Goal: Communication & Community: Answer question/provide support

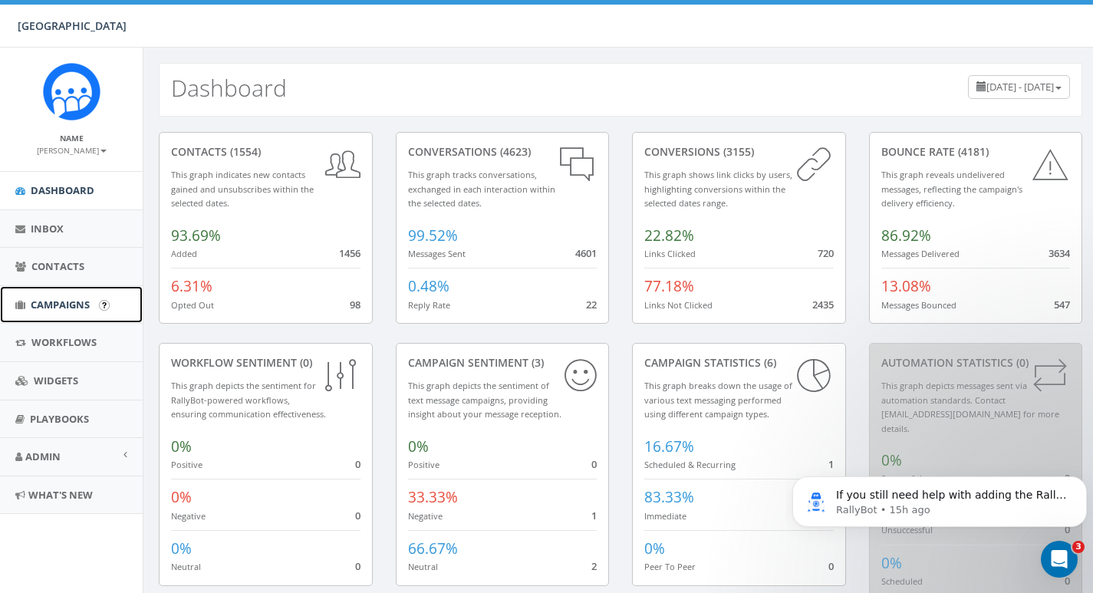
click at [54, 304] on span "Campaigns" at bounding box center [60, 305] width 59 height 14
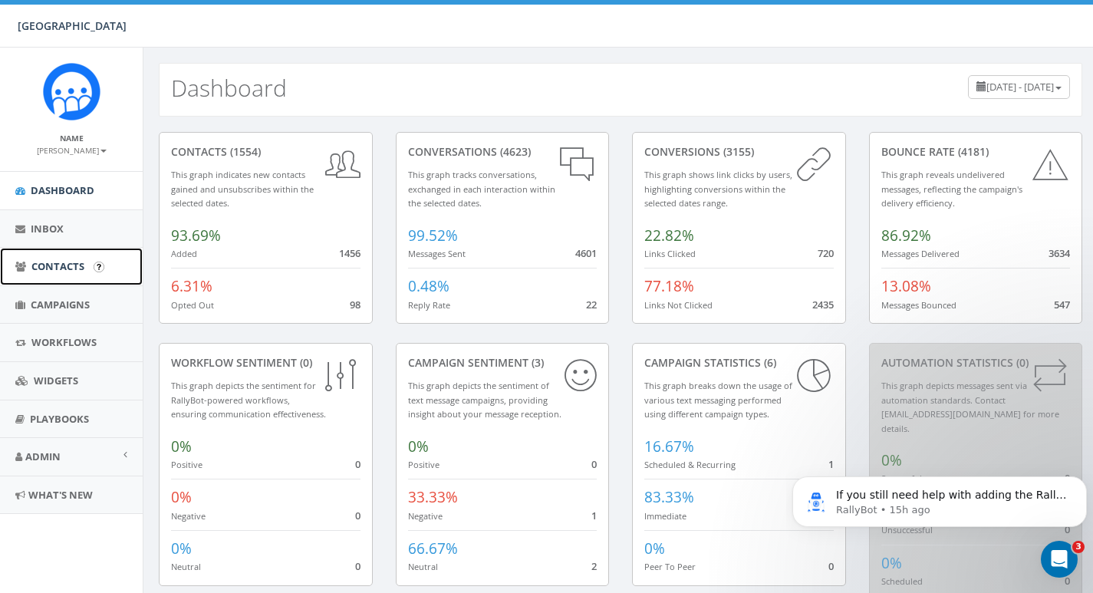
click at [56, 260] on span "Contacts" at bounding box center [57, 266] width 53 height 14
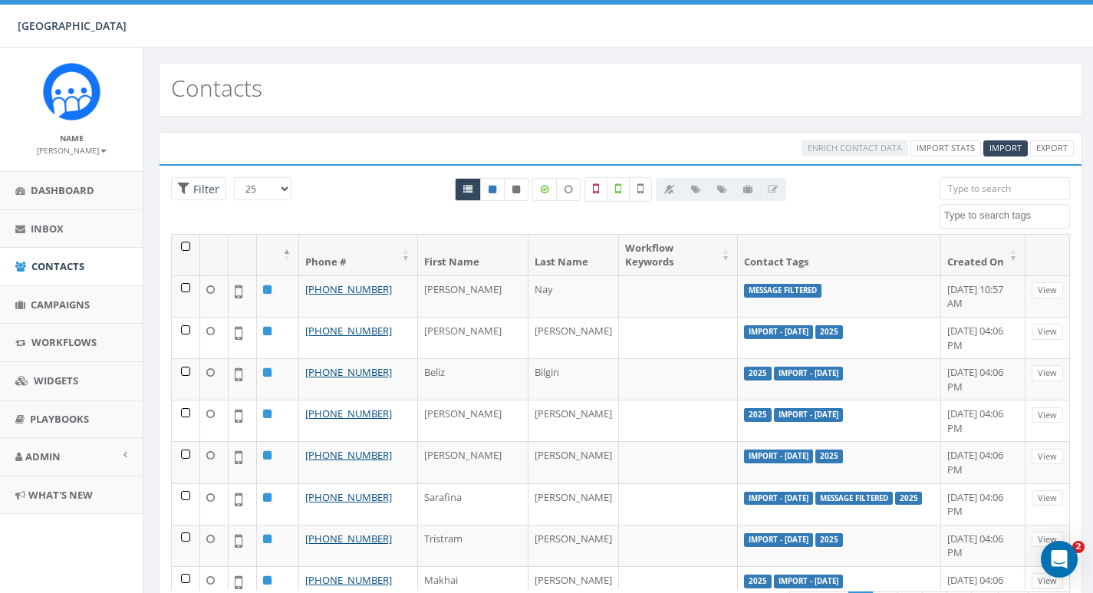
select select
click at [61, 233] on span "Inbox" at bounding box center [47, 229] width 33 height 14
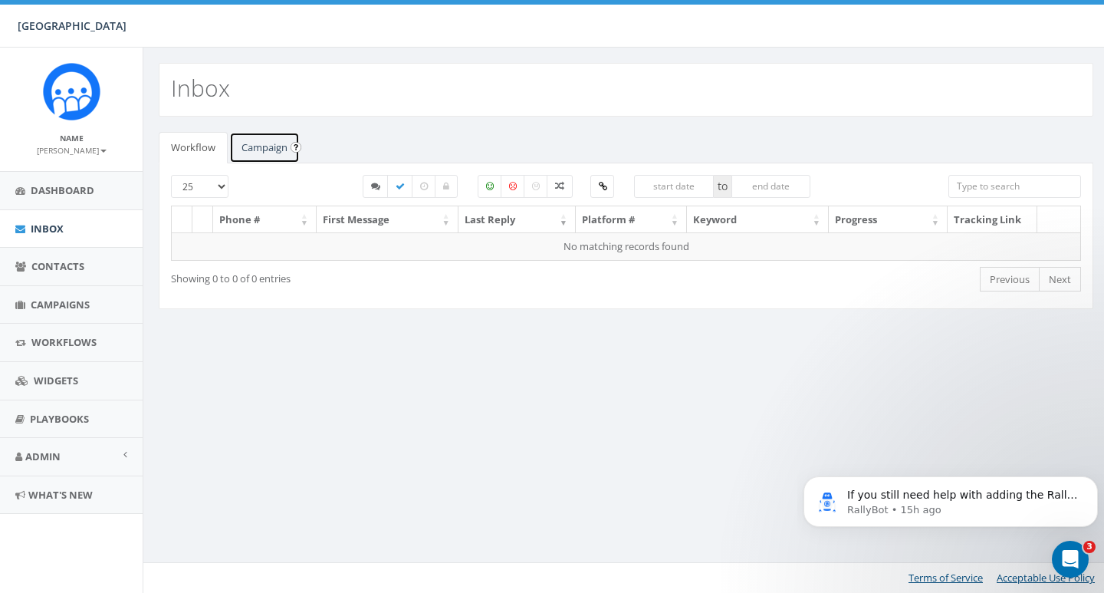
click at [268, 148] on link "Campaign" at bounding box center [264, 147] width 71 height 31
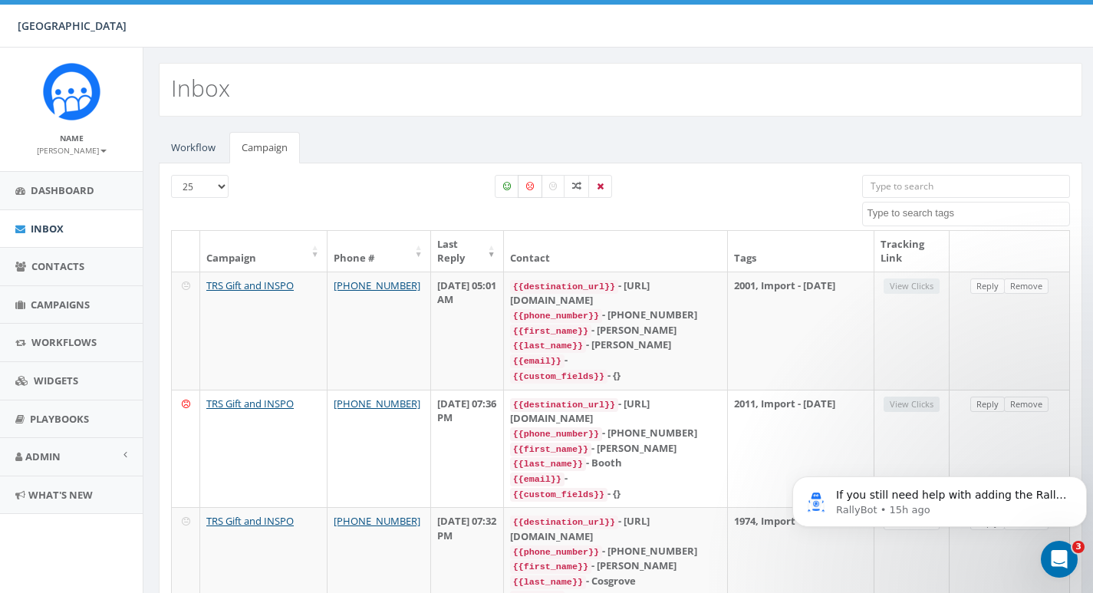
click at [528, 186] on icon at bounding box center [530, 186] width 8 height 9
checkbox input "true"
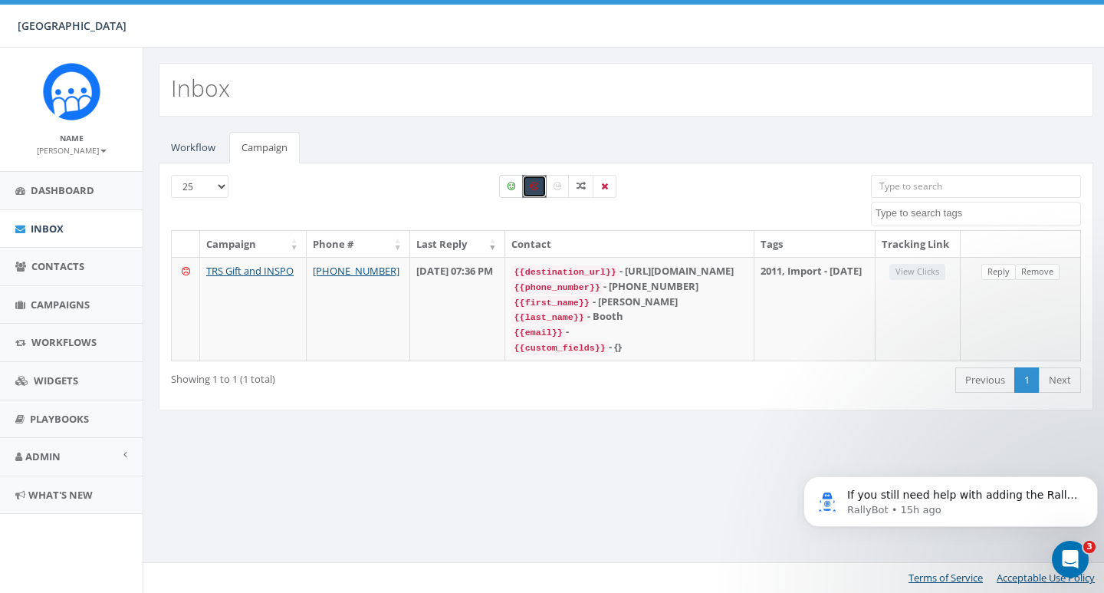
click at [508, 191] on label at bounding box center [511, 186] width 25 height 23
checkbox input "true"
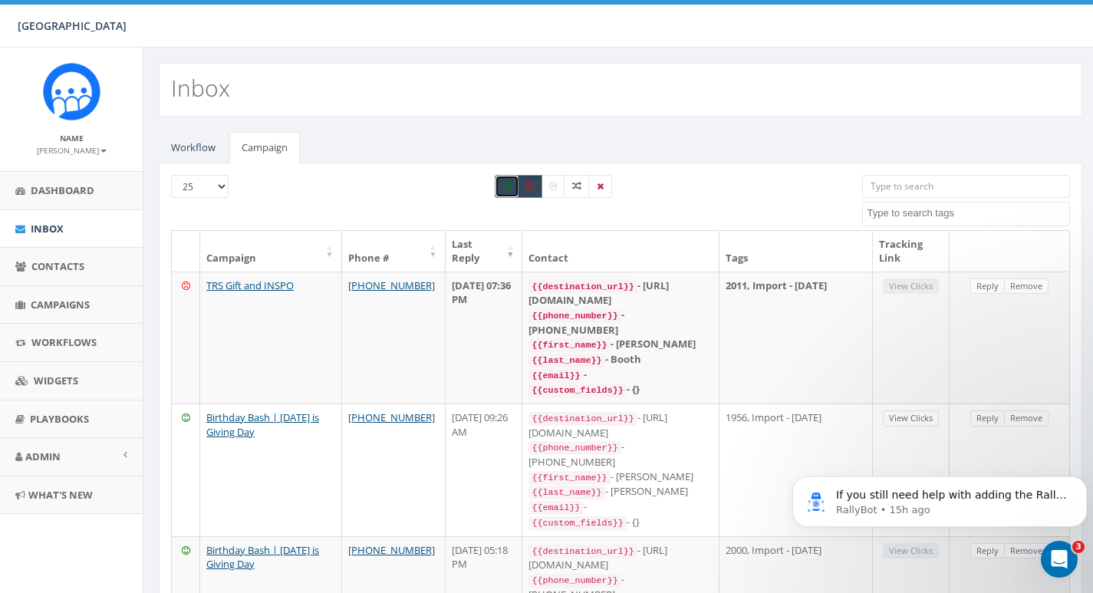
click at [525, 190] on label at bounding box center [530, 186] width 25 height 23
checkbox input "false"
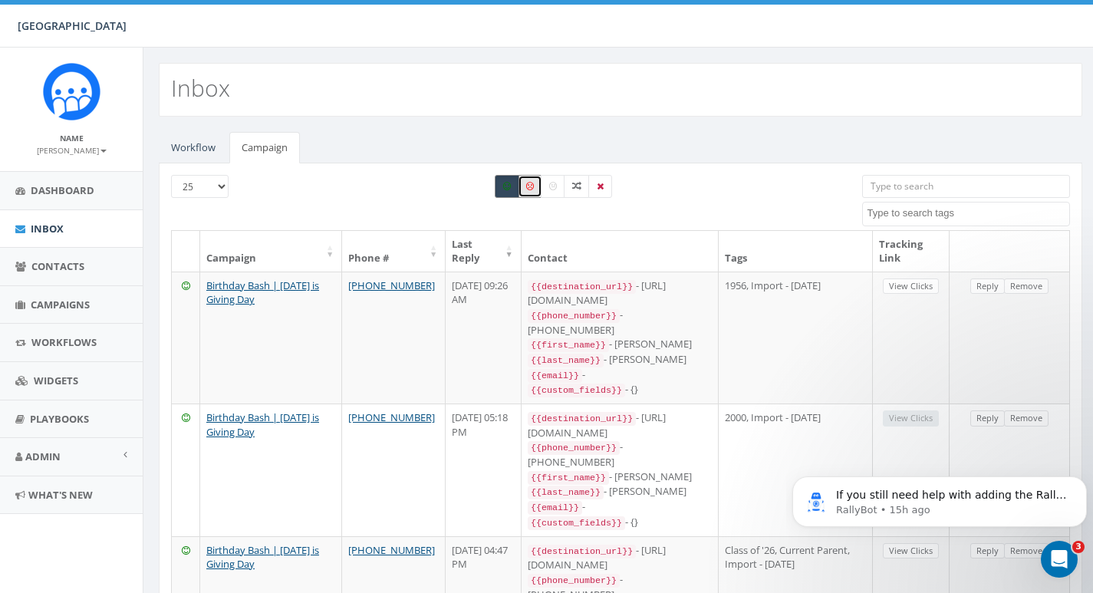
click at [508, 191] on label at bounding box center [507, 186] width 25 height 23
checkbox input "false"
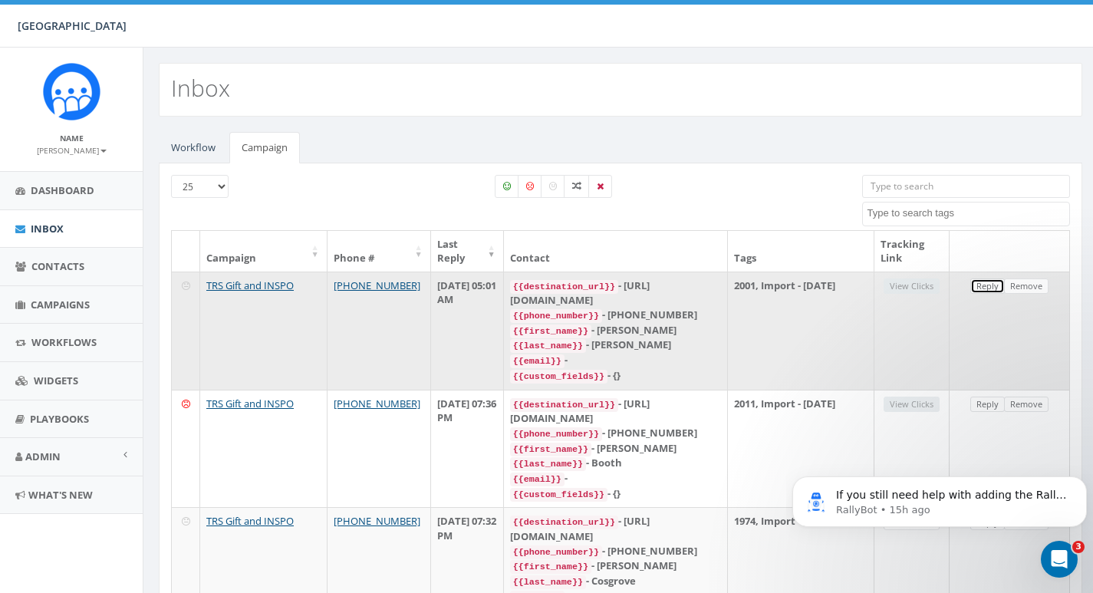
click at [988, 290] on link "Reply" at bounding box center [987, 286] width 35 height 16
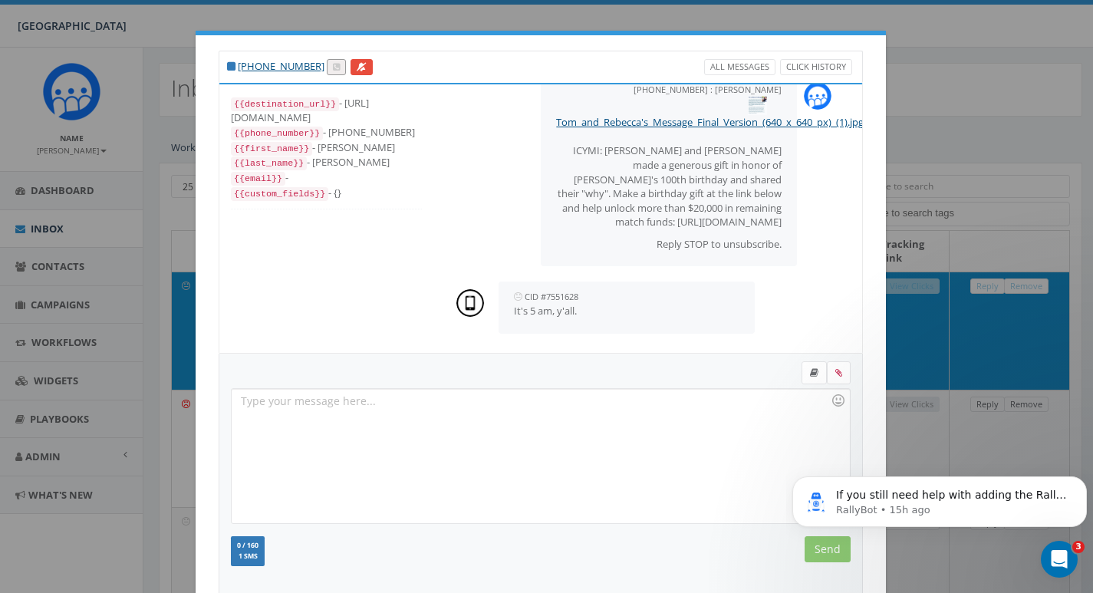
click at [926, 93] on div "+1 310-405-1904 All Messages Click History {{destination_url}} - https://rclink…" at bounding box center [546, 296] width 1093 height 593
click at [931, 105] on div "+1 310-405-1904 All Messages Click History {{destination_url}} - https://rclink…" at bounding box center [546, 296] width 1093 height 593
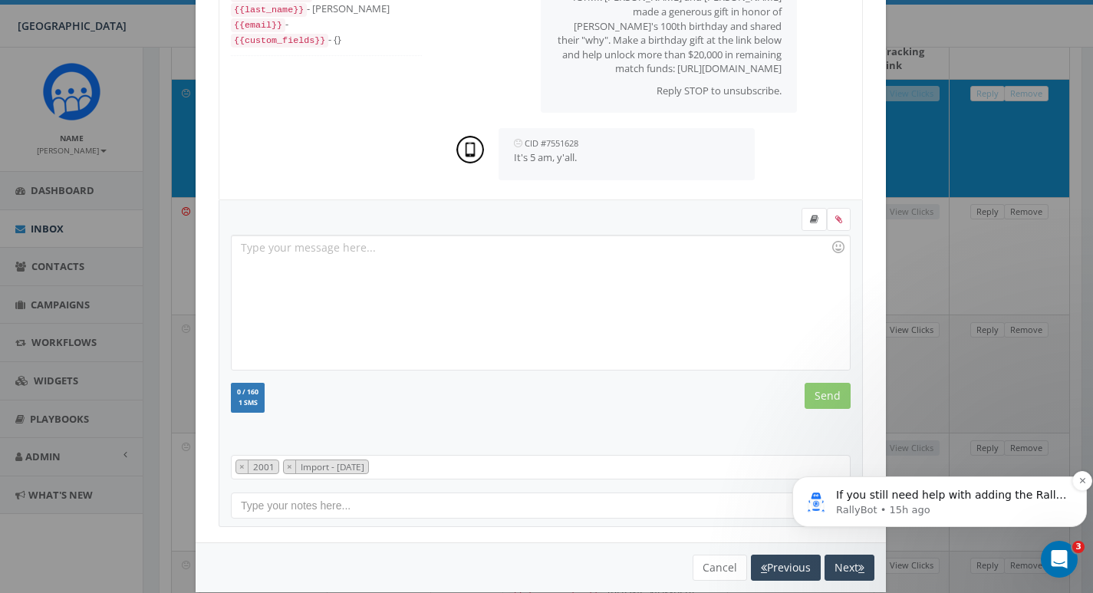
scroll to position [307, 0]
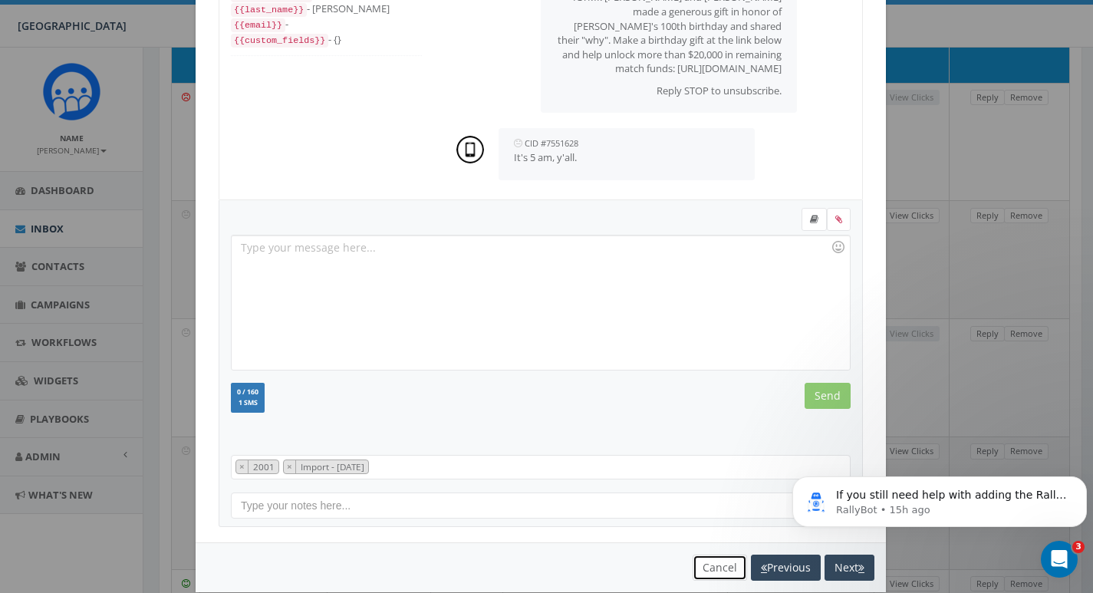
click at [696, 566] on button "Cancel" at bounding box center [720, 567] width 54 height 26
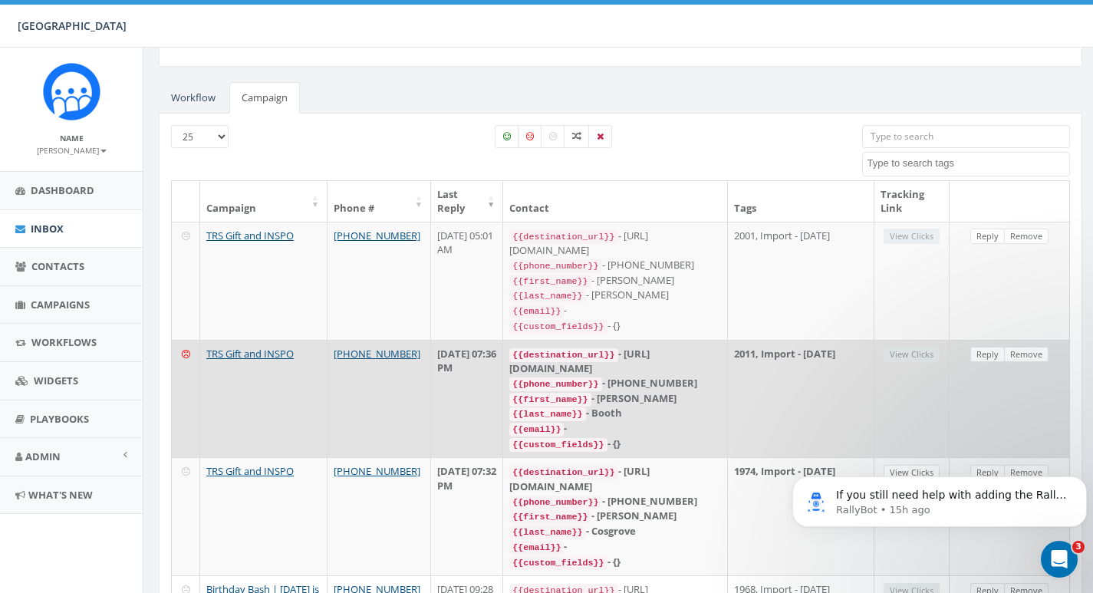
scroll to position [77, 0]
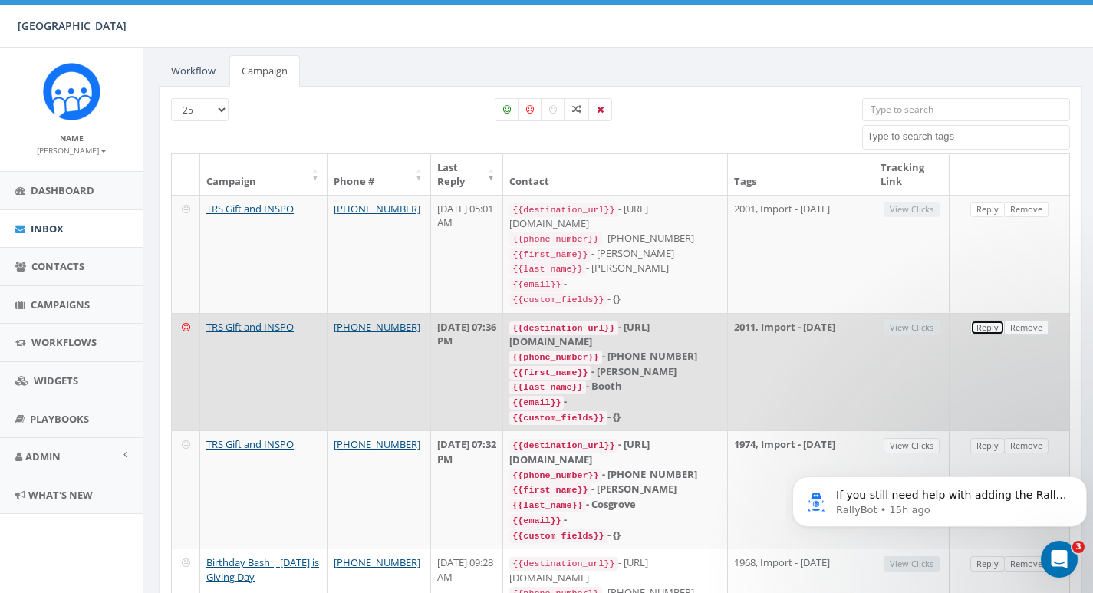
click at [978, 324] on link "Reply" at bounding box center [987, 328] width 35 height 16
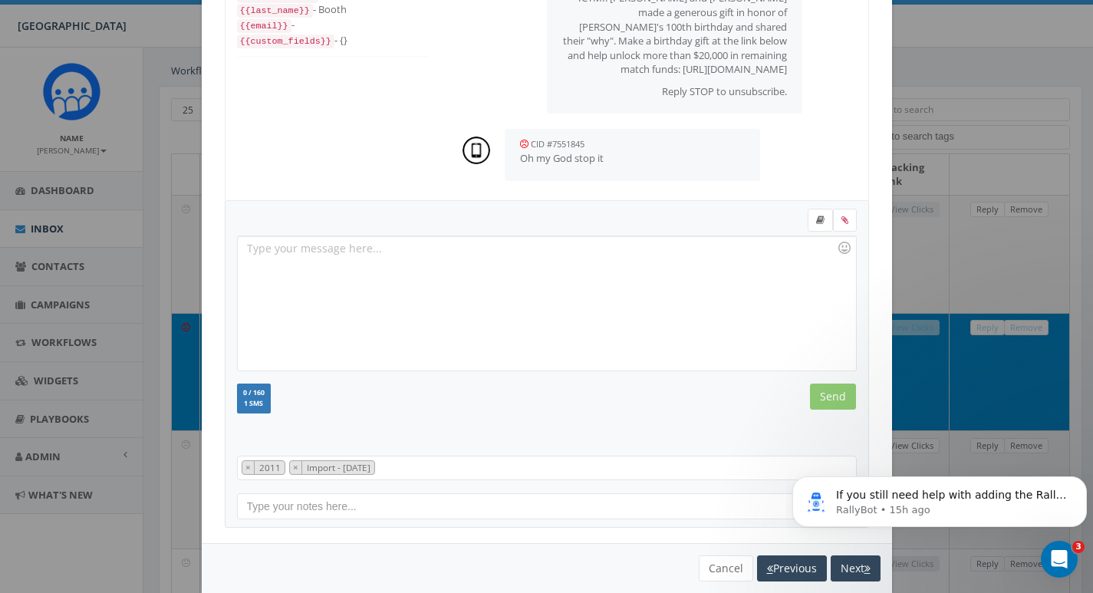
scroll to position [153, 0]
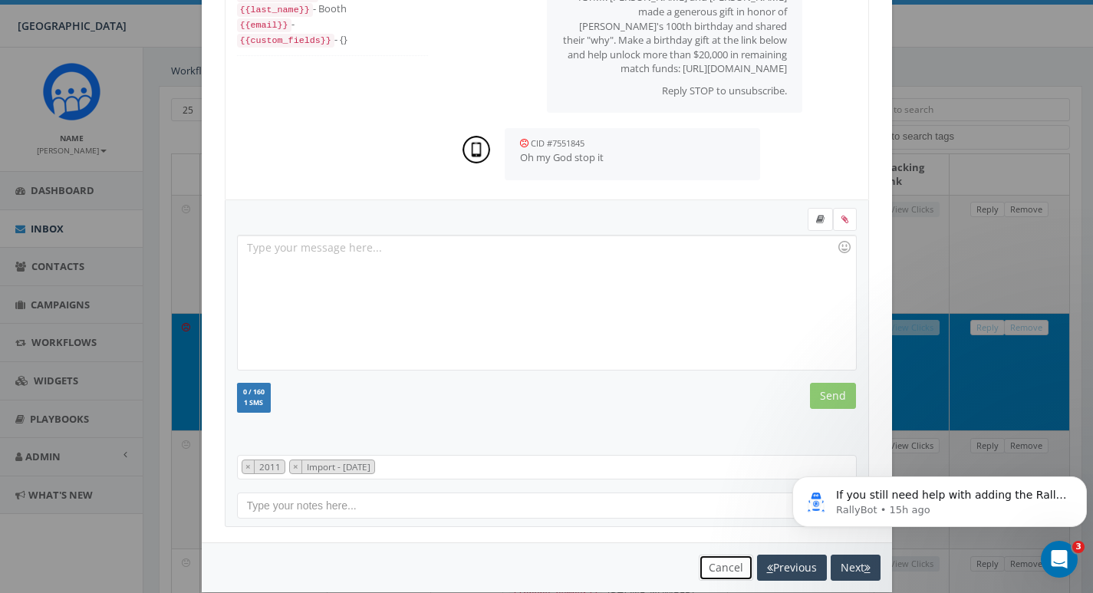
click at [702, 574] on button "Cancel" at bounding box center [726, 567] width 54 height 26
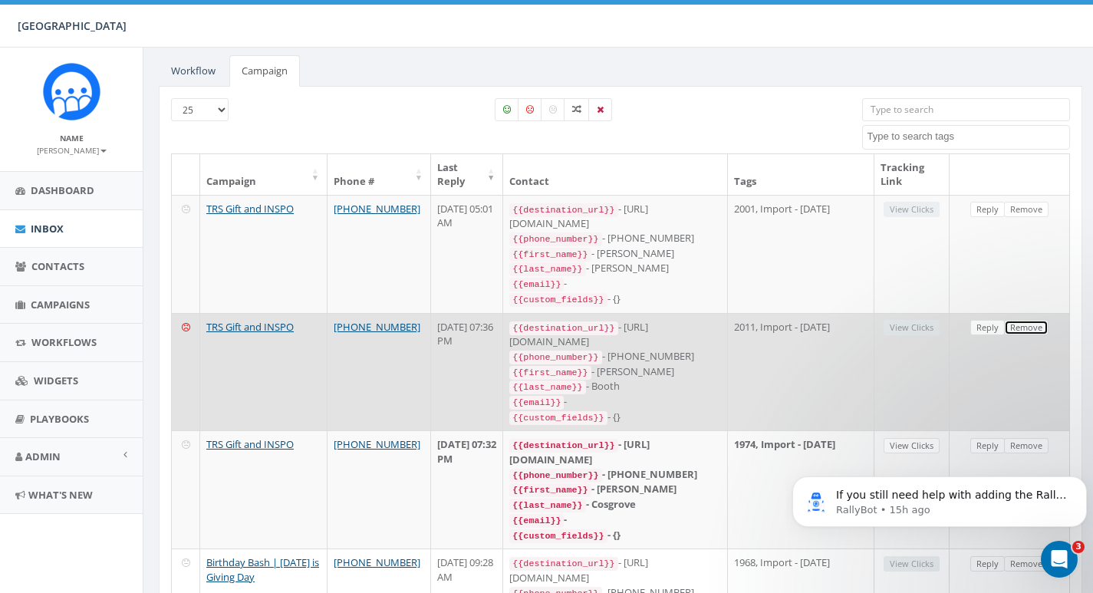
click at [1009, 324] on link "Remove" at bounding box center [1026, 328] width 44 height 16
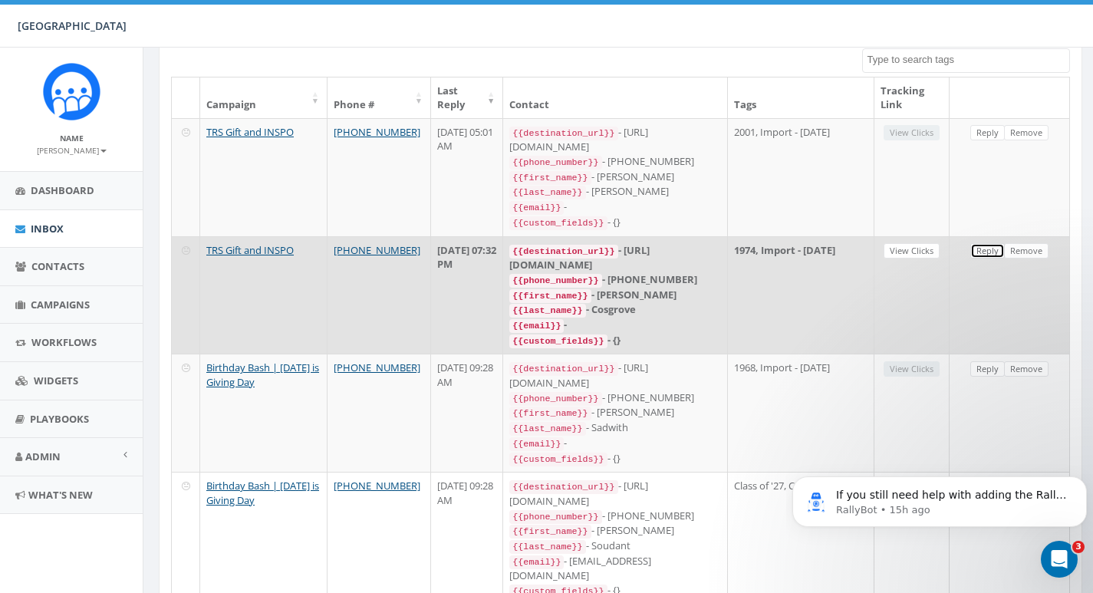
click at [990, 248] on link "Reply" at bounding box center [987, 251] width 35 height 16
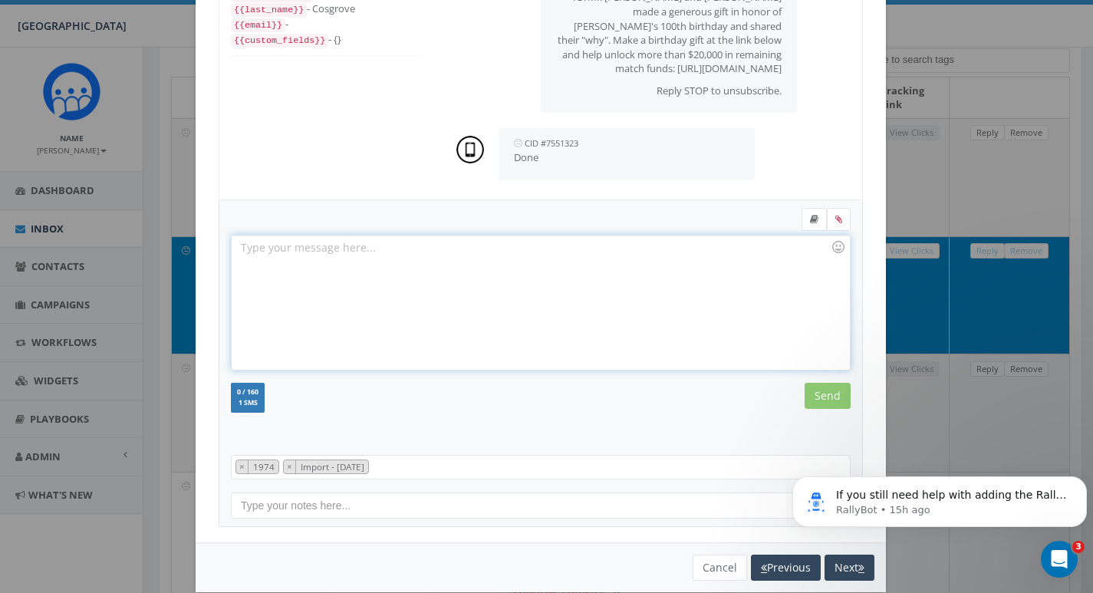
click at [506, 279] on div at bounding box center [540, 302] width 617 height 134
click at [333, 247] on div "Thank you so much Mark!" at bounding box center [540, 302] width 617 height 134
click at [823, 388] on input "Send" at bounding box center [827, 396] width 46 height 26
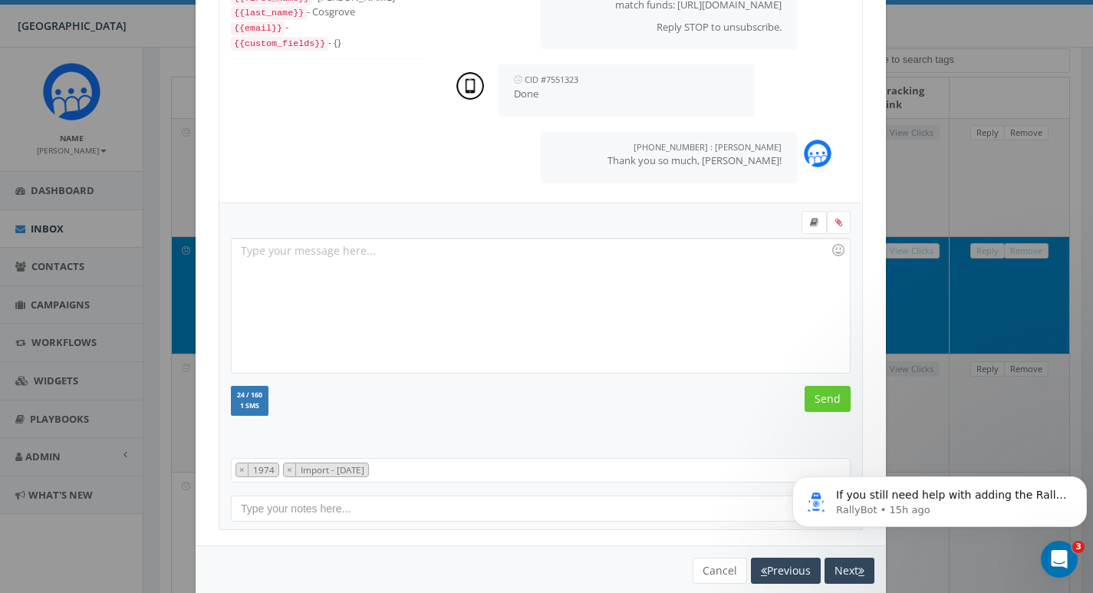
scroll to position [0, 0]
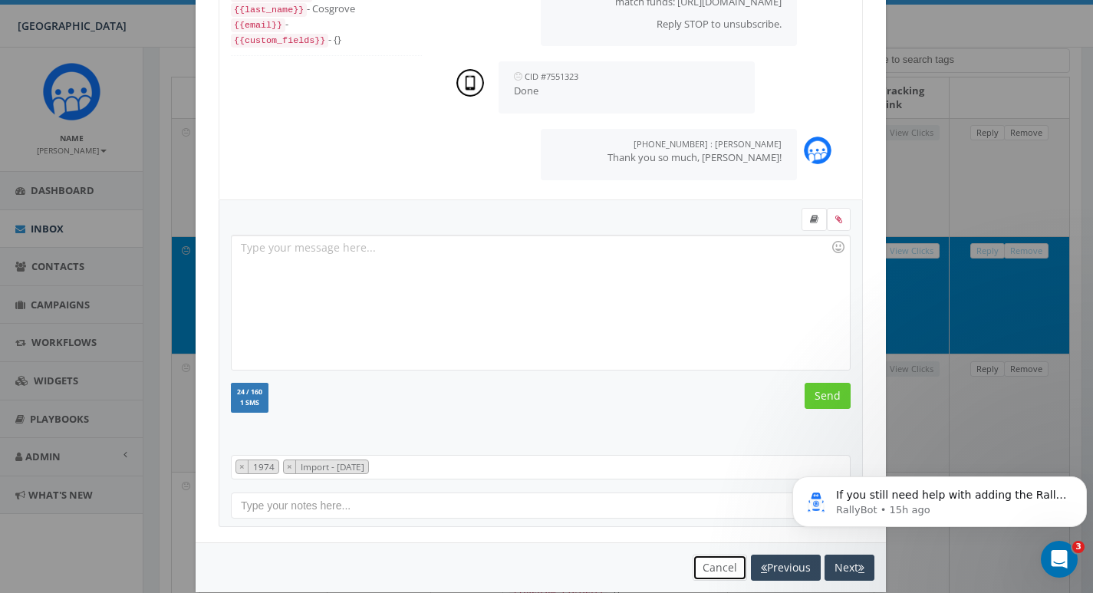
click at [694, 575] on button "Cancel" at bounding box center [720, 567] width 54 height 26
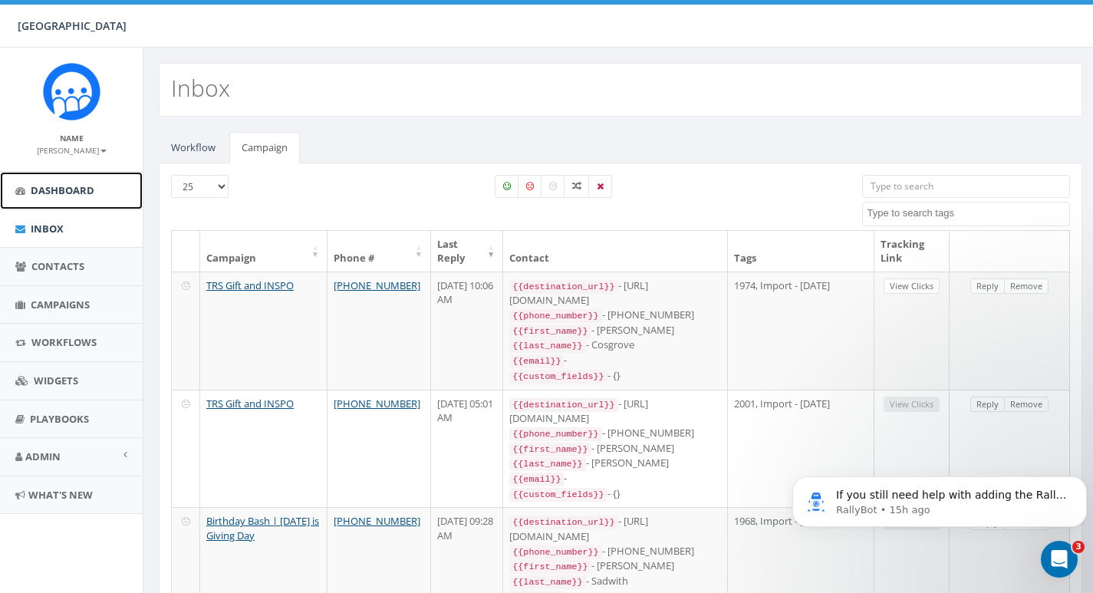
click at [62, 180] on link "Dashboard" at bounding box center [71, 191] width 143 height 38
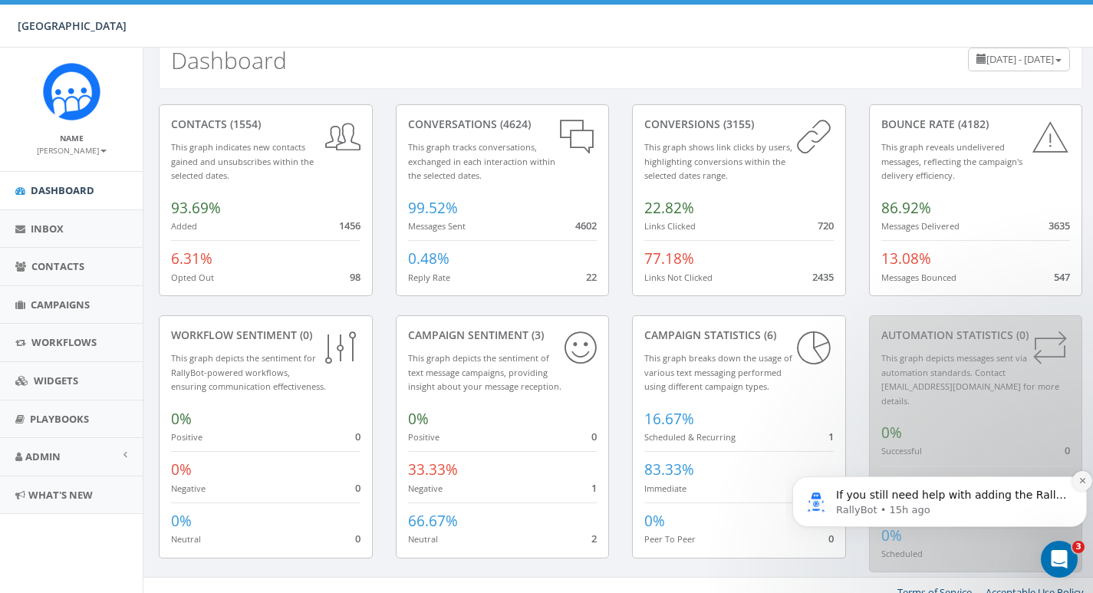
click at [1081, 479] on icon "Dismiss notification" at bounding box center [1081, 480] width 5 height 5
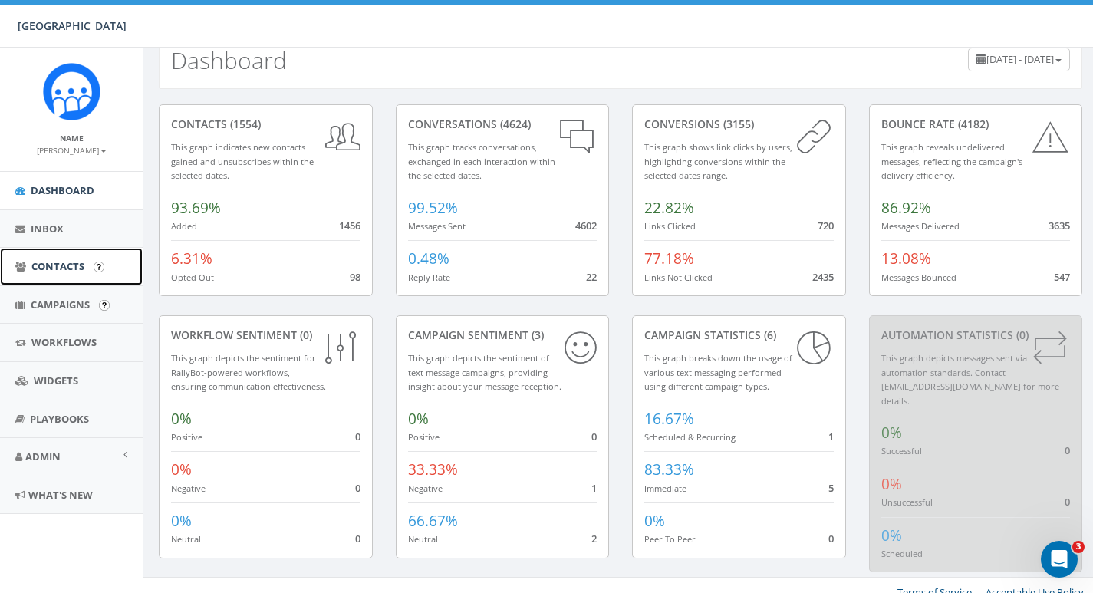
click at [58, 276] on link "Contacts" at bounding box center [71, 267] width 143 height 38
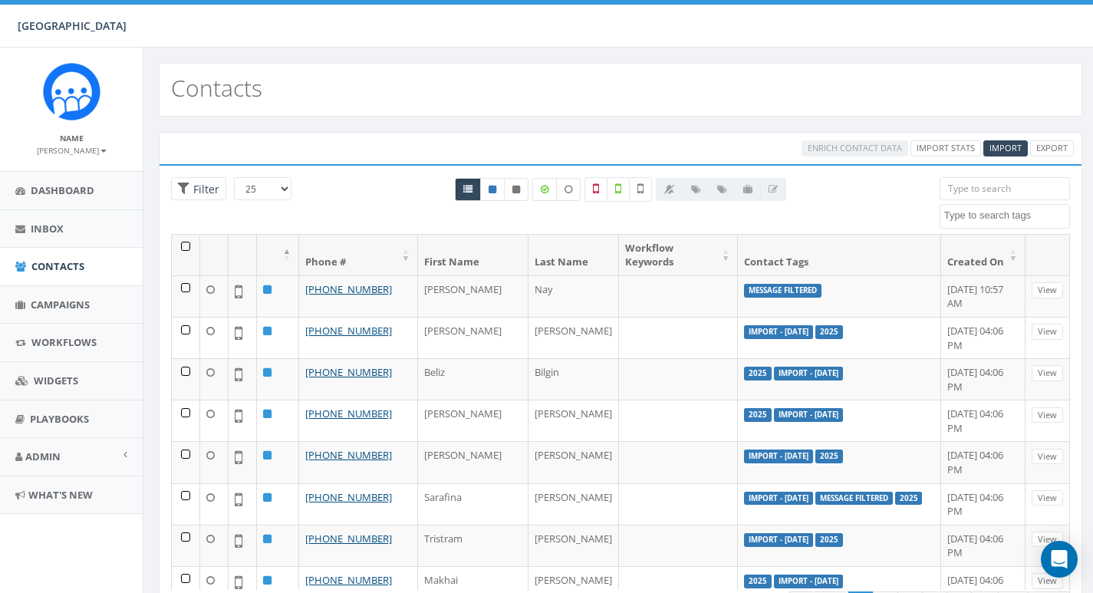
select select
click at [518, 193] on icon at bounding box center [516, 189] width 8 height 9
radio input "true"
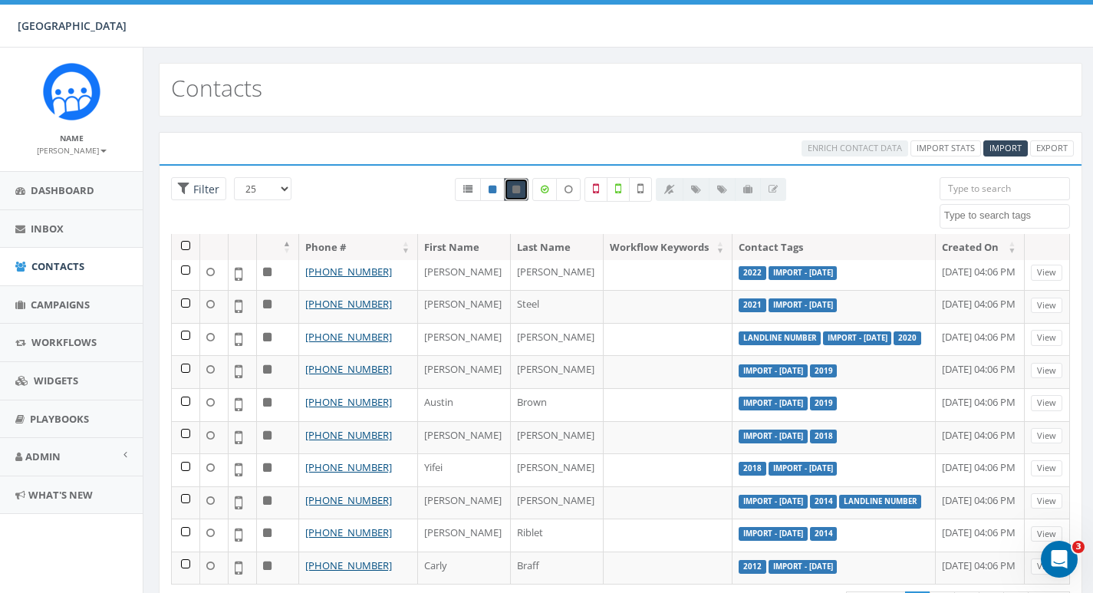
scroll to position [729, 0]
click at [275, 192] on select "25 50 100" at bounding box center [263, 188] width 58 height 23
select select "100"
click at [234, 177] on select "25 50 100" at bounding box center [263, 188] width 58 height 23
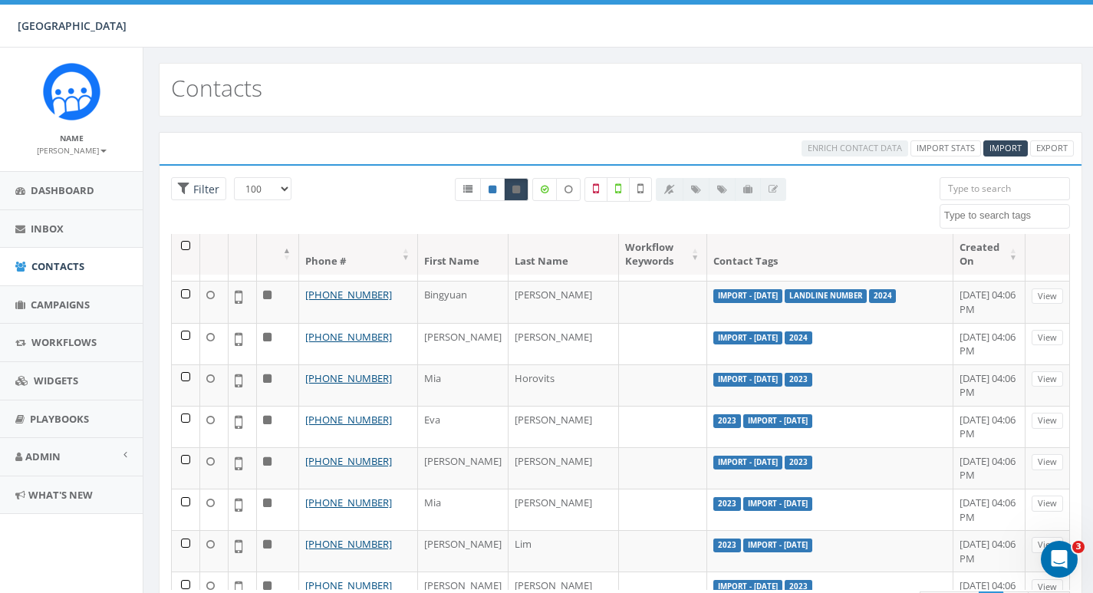
scroll to position [0, 0]
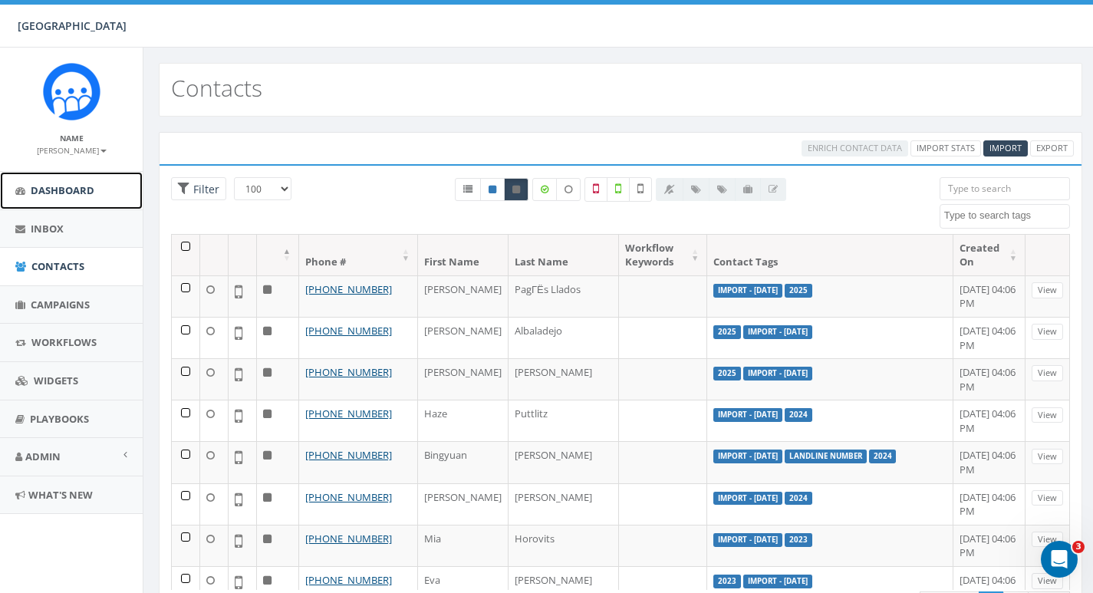
click at [57, 185] on span "Dashboard" at bounding box center [63, 190] width 64 height 14
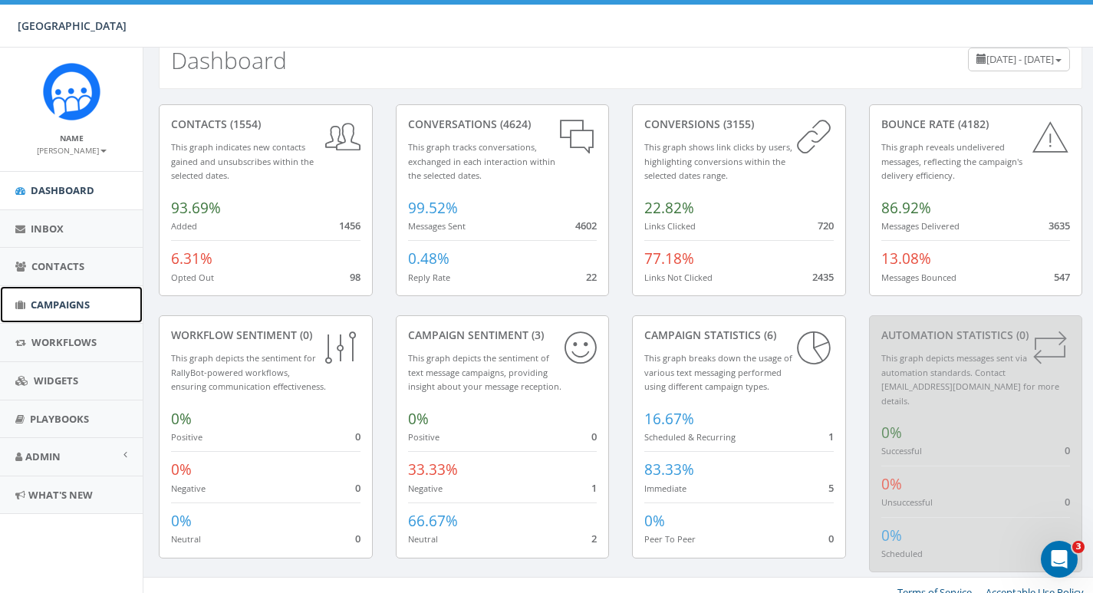
click at [54, 307] on span "Campaigns" at bounding box center [60, 305] width 59 height 14
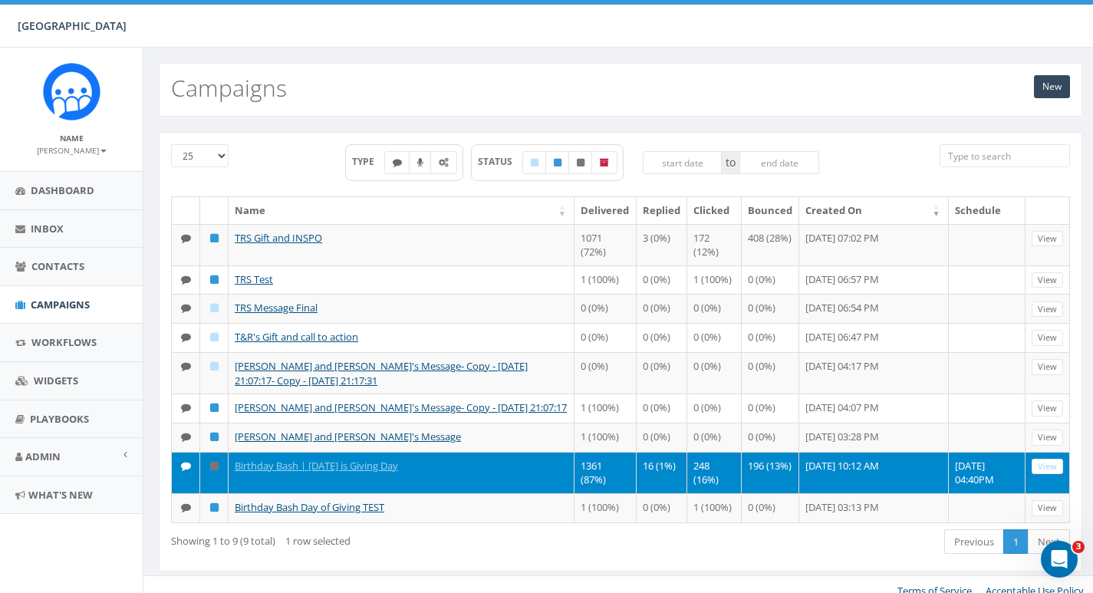
click at [71, 116] on img at bounding box center [72, 92] width 58 height 58
click at [63, 183] on link "Dashboard" at bounding box center [71, 191] width 143 height 38
